Goal: Information Seeking & Learning: Find specific fact

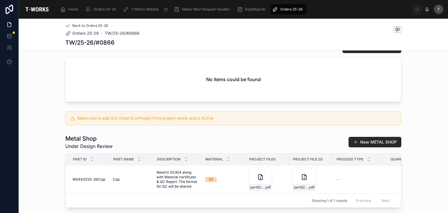
scroll to position [334, 0]
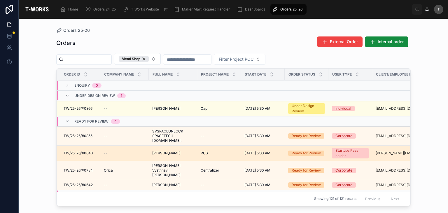
click at [158, 151] on span "[PERSON_NAME]" at bounding box center [166, 153] width 28 height 5
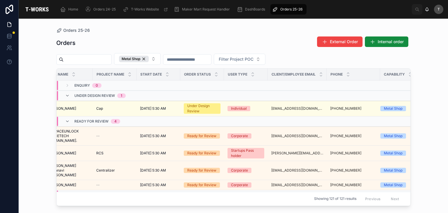
scroll to position [0, 123]
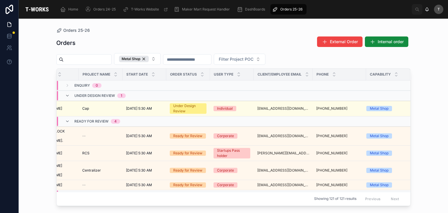
click at [276, 31] on div "Orders 25-26" at bounding box center [233, 30] width 354 height 5
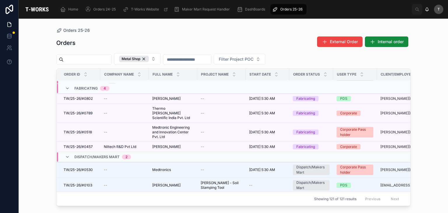
scroll to position [186, 0]
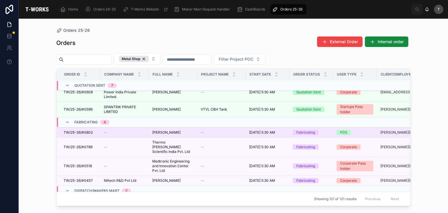
click at [159, 130] on span "[PERSON_NAME]" at bounding box center [166, 132] width 28 height 5
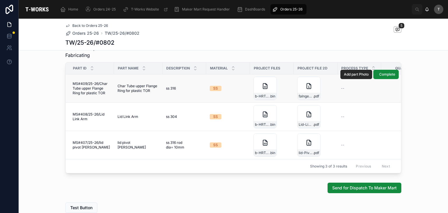
scroll to position [321, 0]
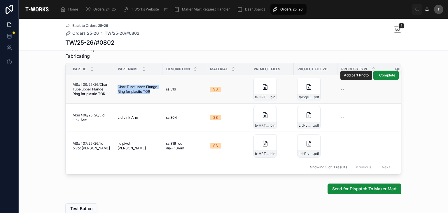
drag, startPoint x: 116, startPoint y: 85, endPoint x: 151, endPoint y: 95, distance: 36.7
click at [151, 95] on td "Char Tube upper Flange Ring for plastic TOR Char Tube upper Flange Ring for pla…" at bounding box center [138, 89] width 48 height 28
copy span "Char Tube upper Flange Ring for plastic TOR"
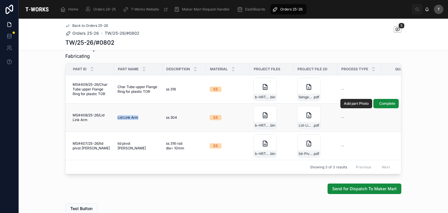
drag, startPoint x: 115, startPoint y: 117, endPoint x: 142, endPoint y: 119, distance: 27.0
click at [142, 119] on td "Lid Link Arm Lid Link Arm" at bounding box center [138, 118] width 48 height 28
copy span "Lid Link Arm"
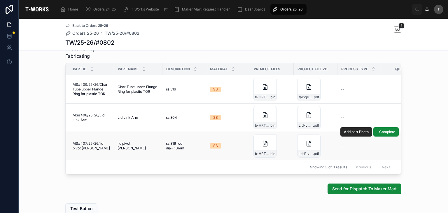
click at [115, 144] on td "lid pivot rod lid pivot [PERSON_NAME]" at bounding box center [138, 146] width 48 height 28
drag, startPoint x: 116, startPoint y: 145, endPoint x: 144, endPoint y: 146, distance: 28.6
click at [144, 146] on div "lid pivot rod lid pivot [PERSON_NAME]" at bounding box center [138, 145] width 41 height 9
copy span "lid pivot [PERSON_NAME]"
